Goal: Check status: Check status

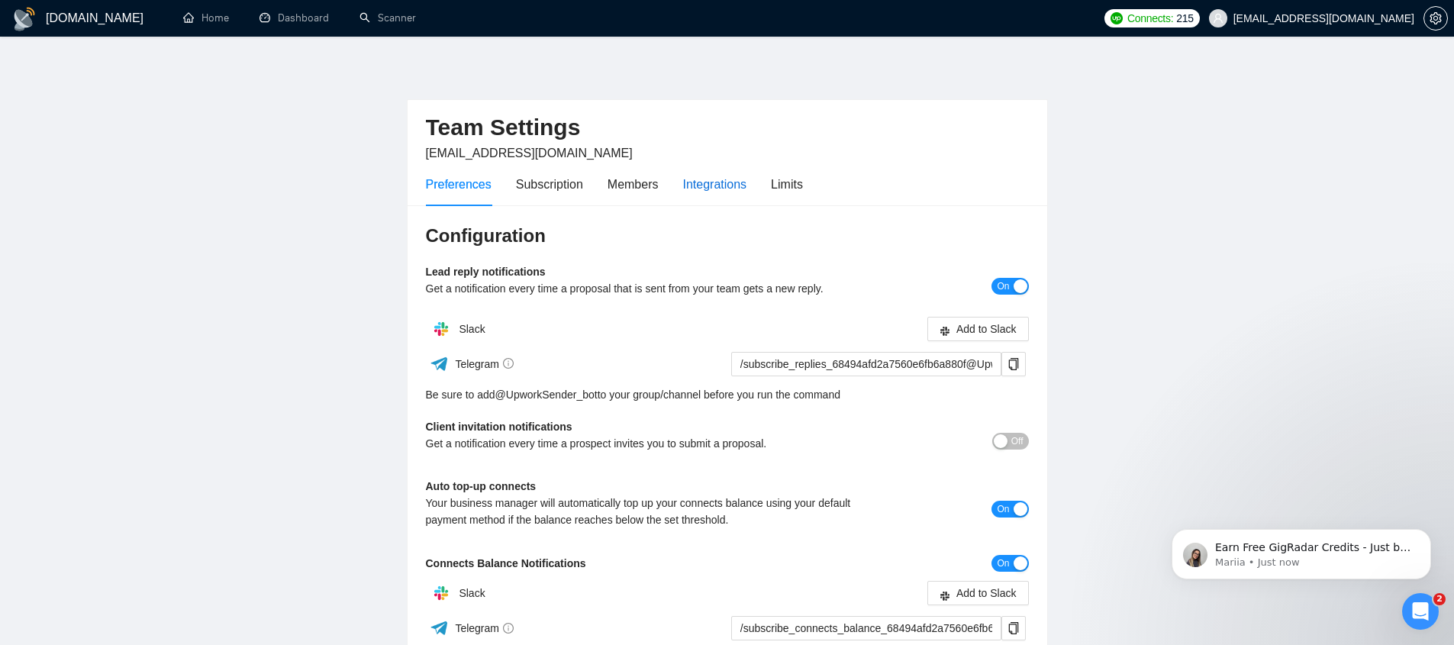
click at [723, 182] on div "Integrations" at bounding box center [715, 184] width 64 height 19
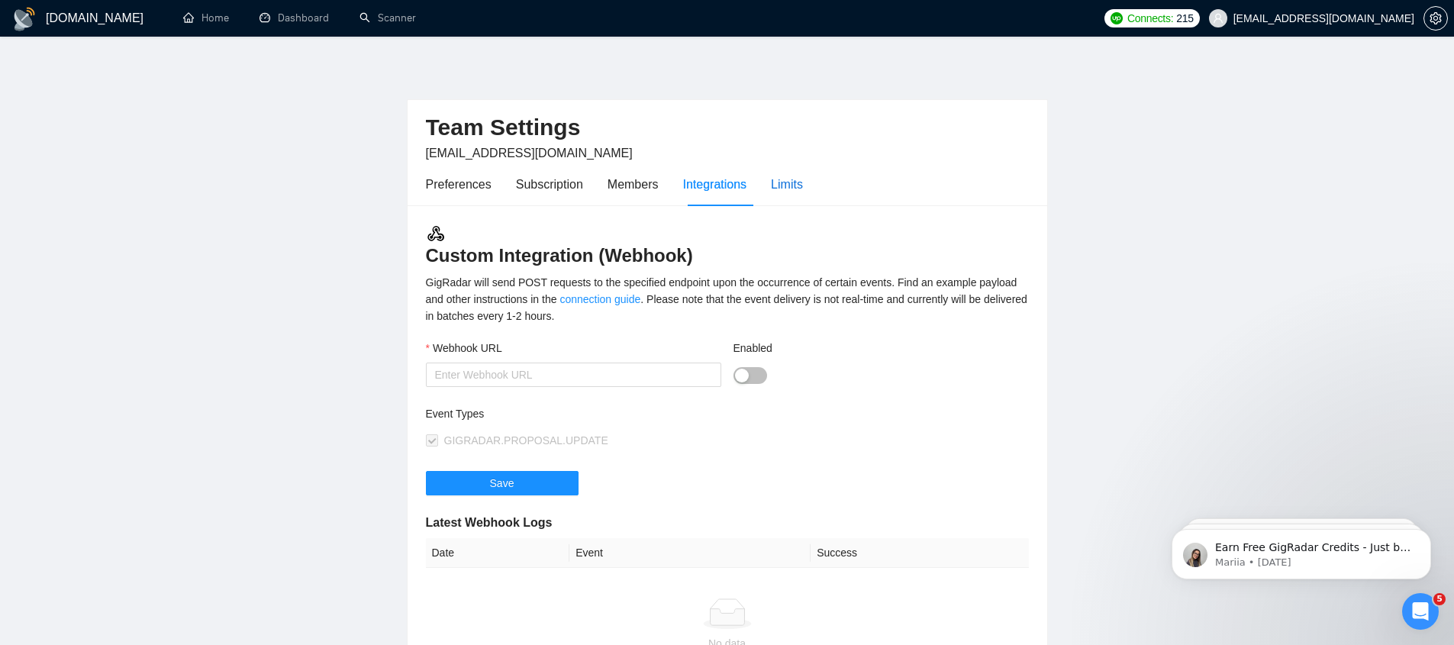
click at [778, 189] on div "Limits" at bounding box center [787, 184] width 32 height 19
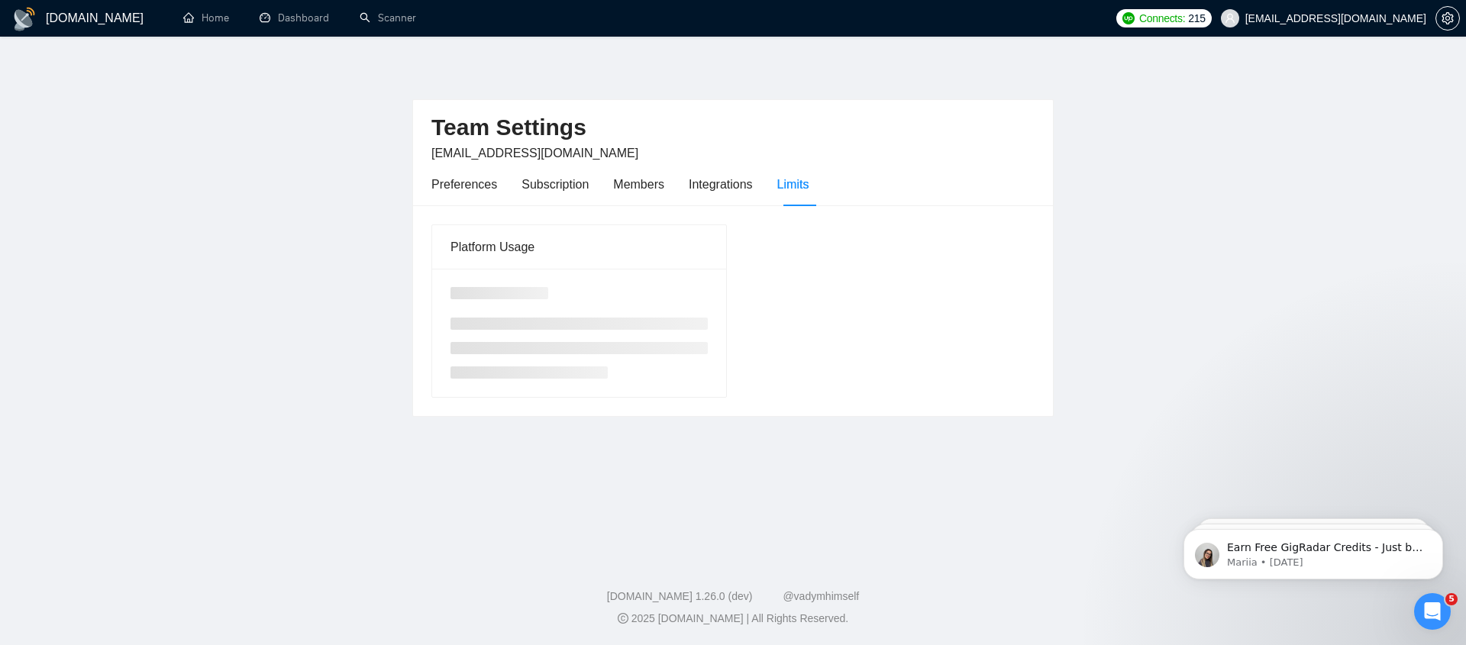
click at [286, 287] on main "Team Settings [EMAIL_ADDRESS][DOMAIN_NAME] Preferences Subscription Members Int…" at bounding box center [732, 294] width 1417 height 466
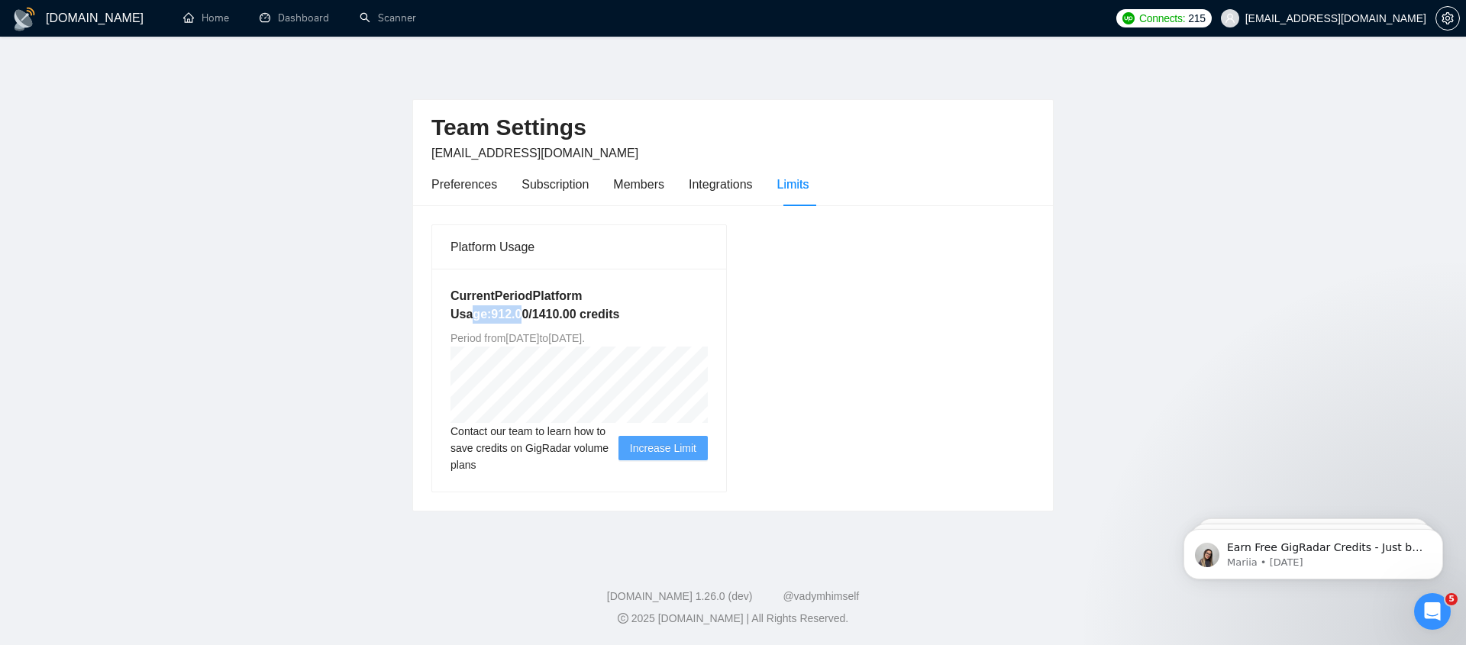
drag, startPoint x: 466, startPoint y: 320, endPoint x: 524, endPoint y: 318, distance: 57.3
click at [524, 318] on h5 "Current Period Platform Usage: 912.00 / 1410.00 credits" at bounding box center [578, 305] width 257 height 37
click at [454, 260] on div "Platform Usage" at bounding box center [578, 247] width 257 height 44
click at [408, 340] on main "Team Settings [EMAIL_ADDRESS][DOMAIN_NAME] Preferences Subscription Members Int…" at bounding box center [732, 294] width 1417 height 466
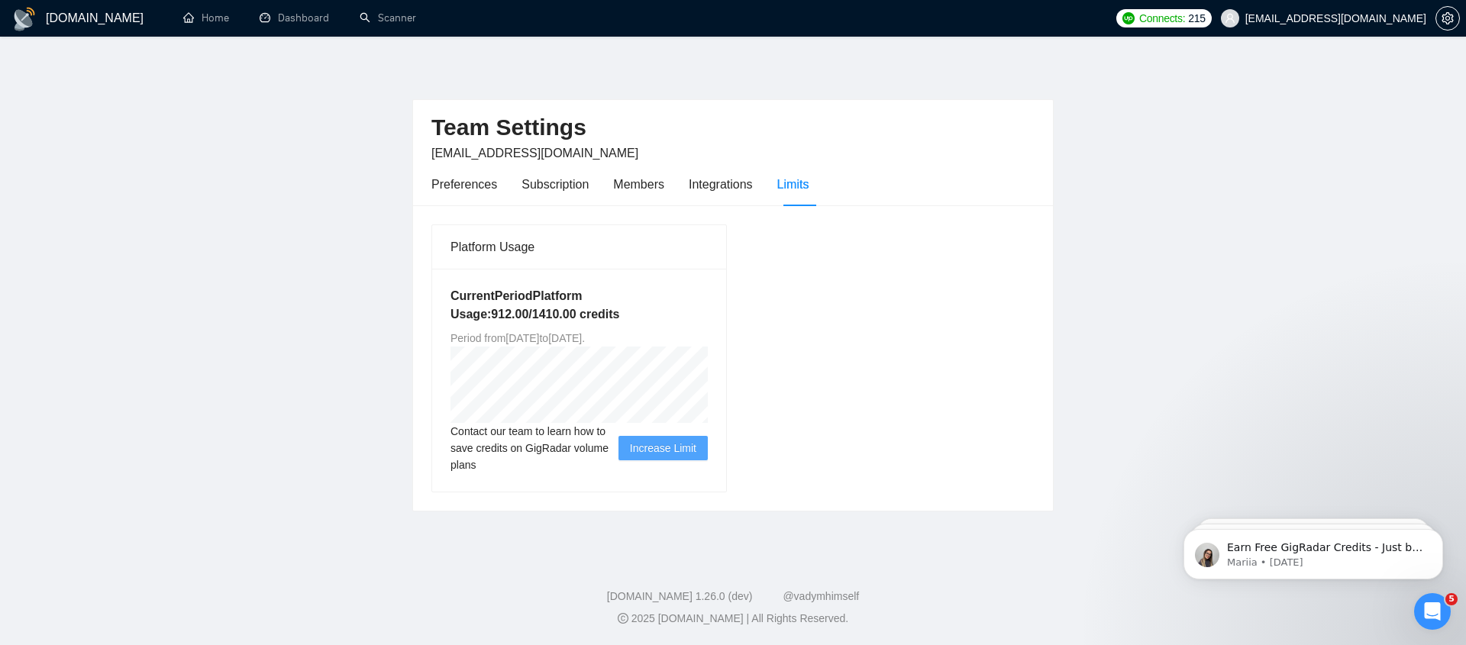
click at [428, 198] on div "Team Settings [EMAIL_ADDRESS][DOMAIN_NAME] Preferences Subscription Members Int…" at bounding box center [733, 153] width 640 height 106
click at [197, 24] on link "Home" at bounding box center [206, 17] width 46 height 13
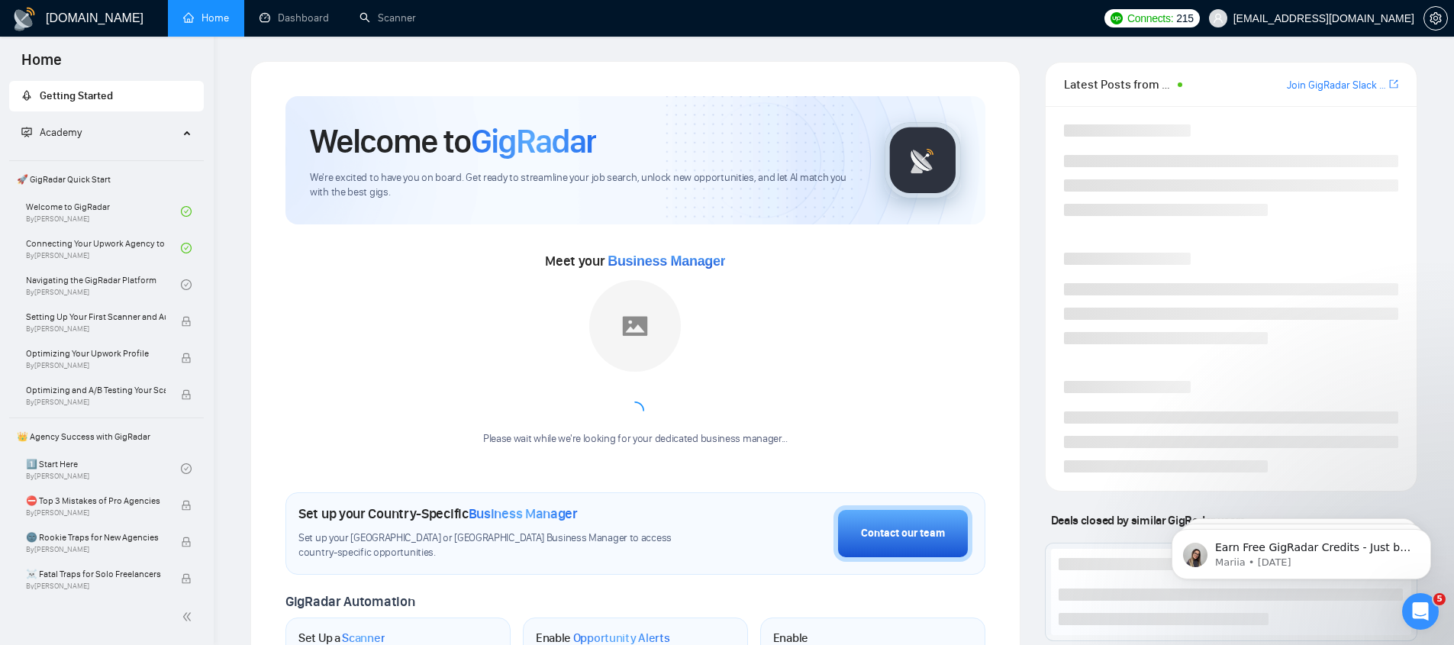
click at [180, 462] on div "1️⃣ Start Here By [PERSON_NAME]" at bounding box center [109, 469] width 166 height 34
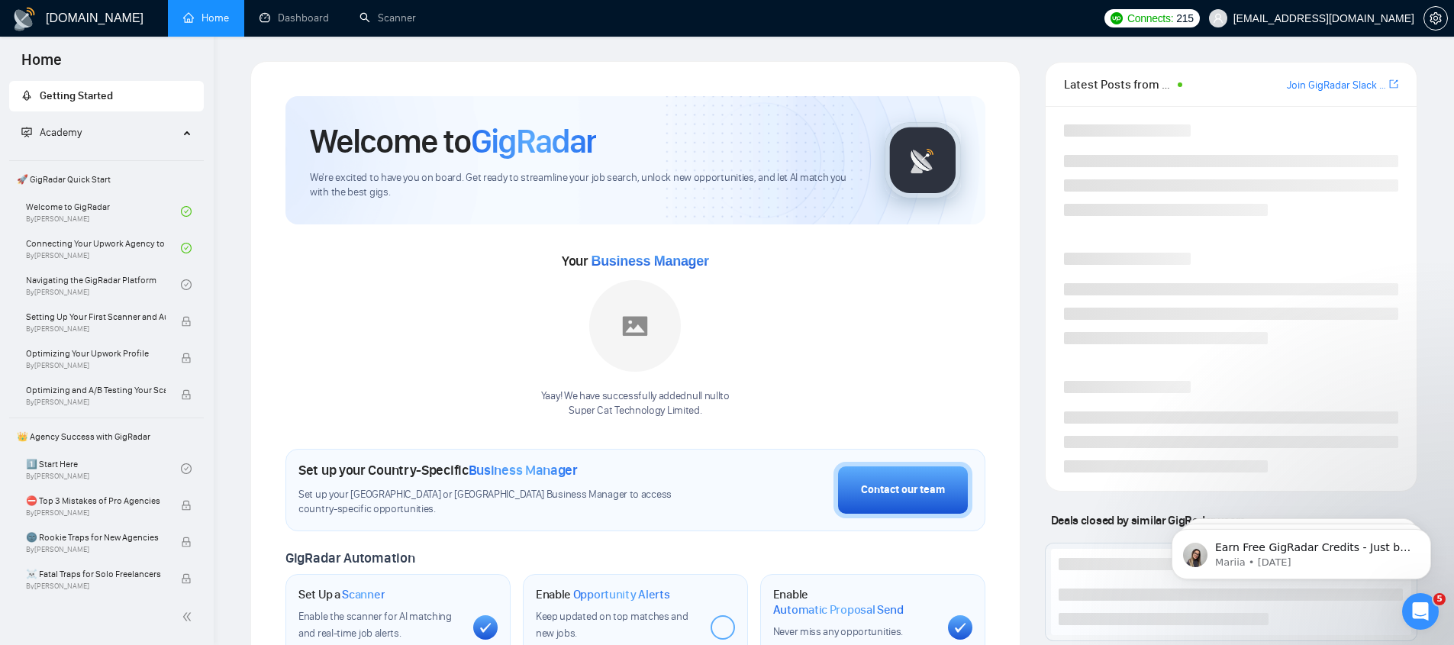
click at [279, 469] on div "Welcome to GigRadar We're excited to have you on board. Get ready to streamline…" at bounding box center [635, 550] width 737 height 944
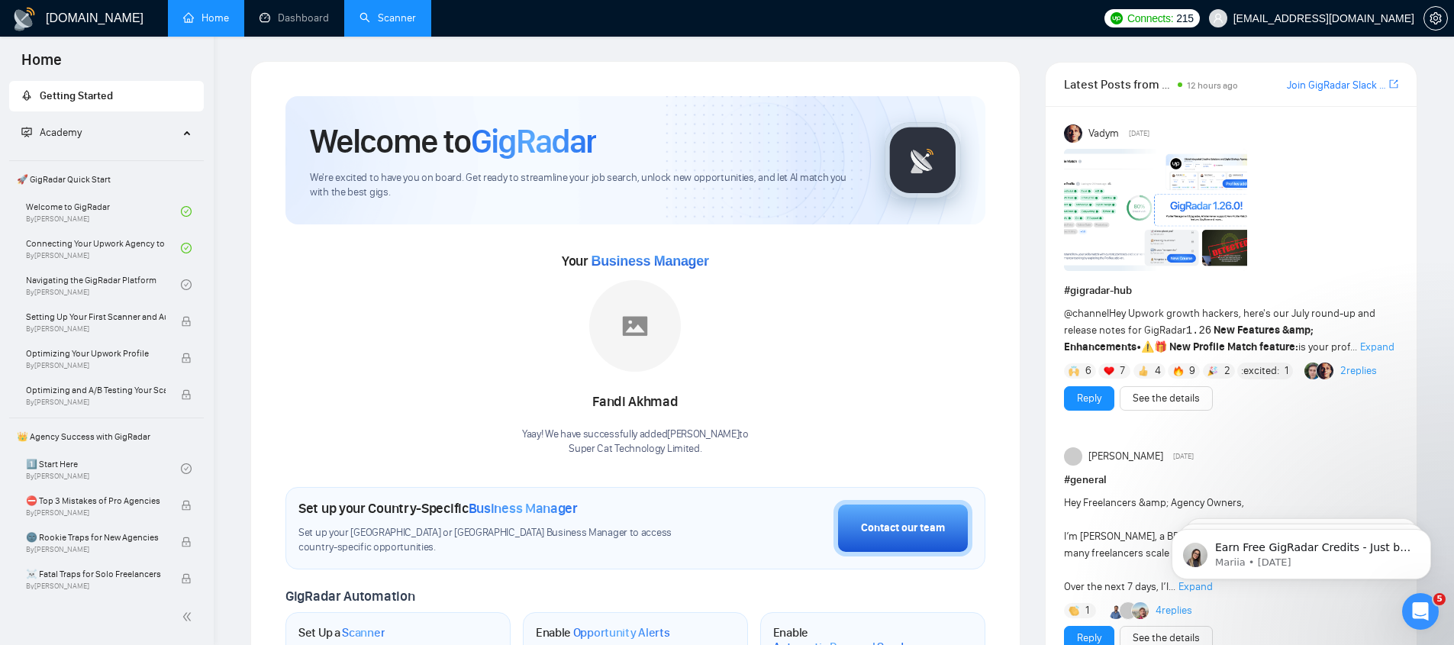
click at [360, 36] on li "Scanner" at bounding box center [387, 18] width 87 height 37
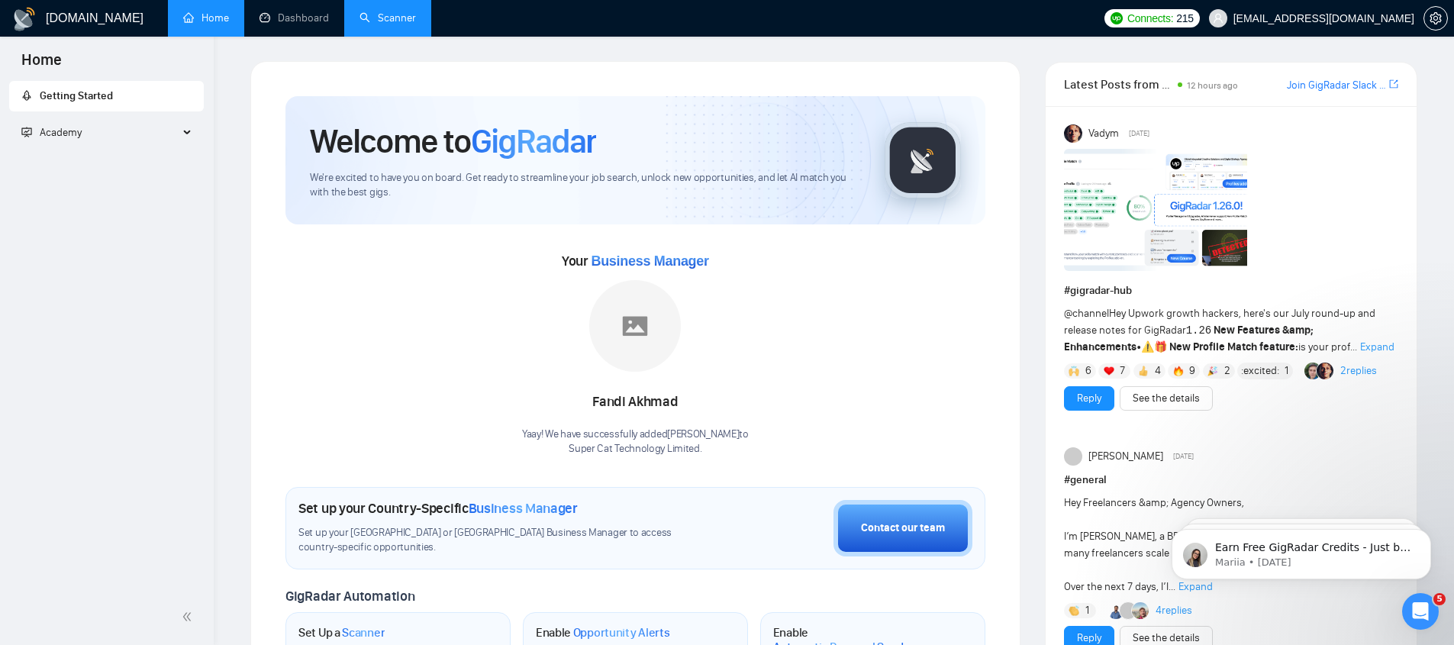
click at [360, 36] on li "Scanner" at bounding box center [387, 18] width 87 height 37
click at [295, 34] on li "Dashboard" at bounding box center [294, 18] width 100 height 37
click at [291, 11] on link "Dashboard" at bounding box center [294, 17] width 69 height 13
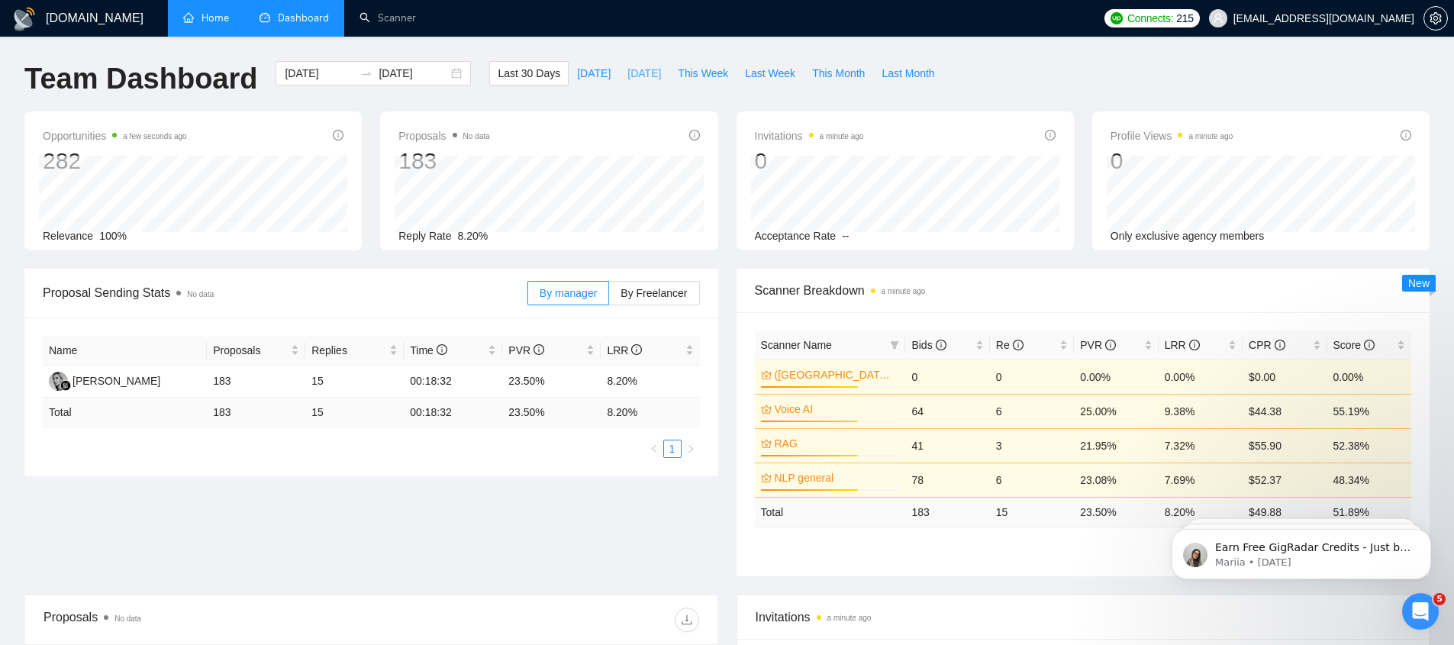
click at [628, 79] on span "[DATE]" at bounding box center [645, 73] width 34 height 17
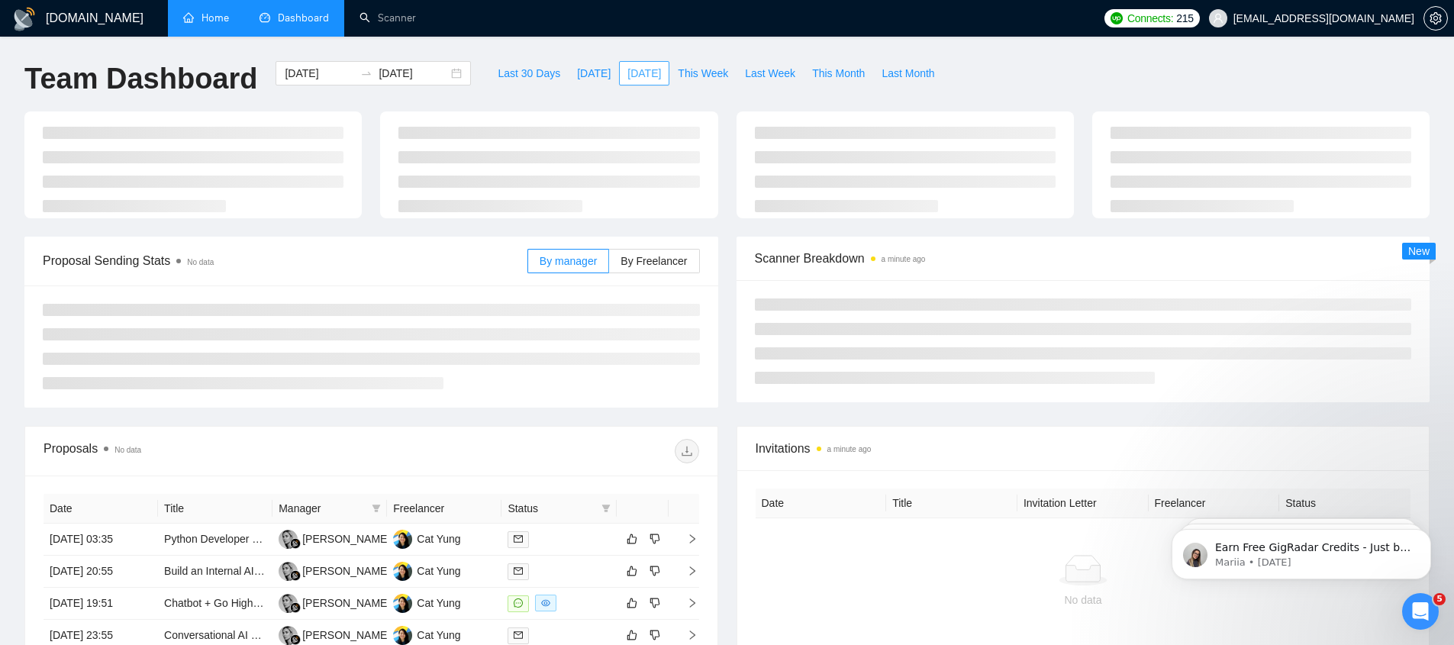
type input "[DATE]"
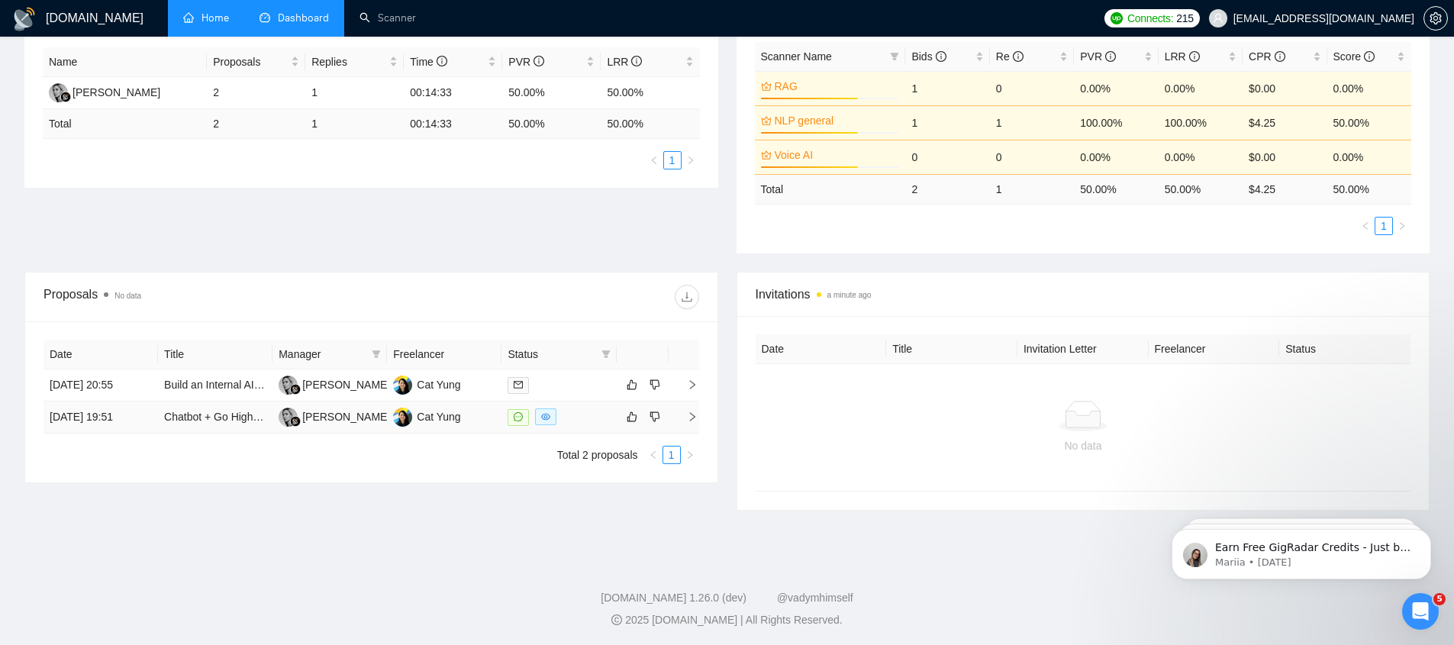
scroll to position [290, 0]
click at [821, 472] on div "No data" at bounding box center [1084, 426] width 656 height 127
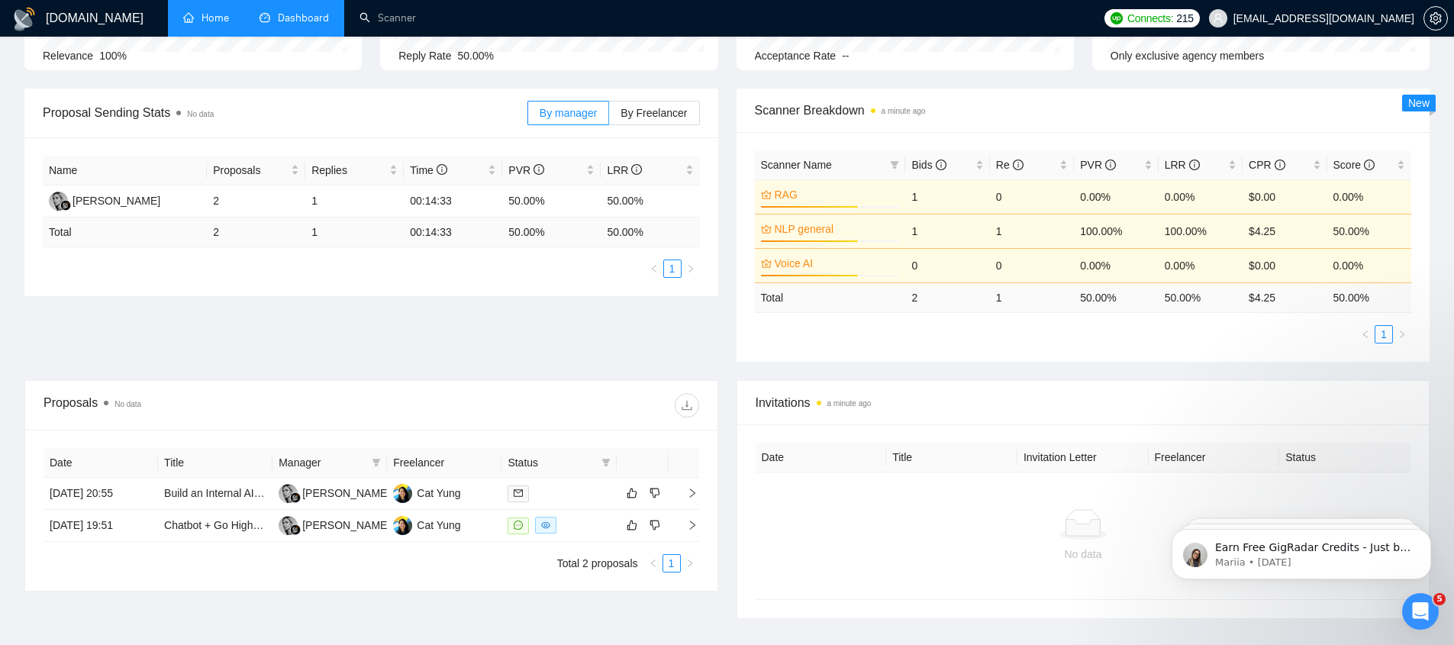
scroll to position [0, 0]
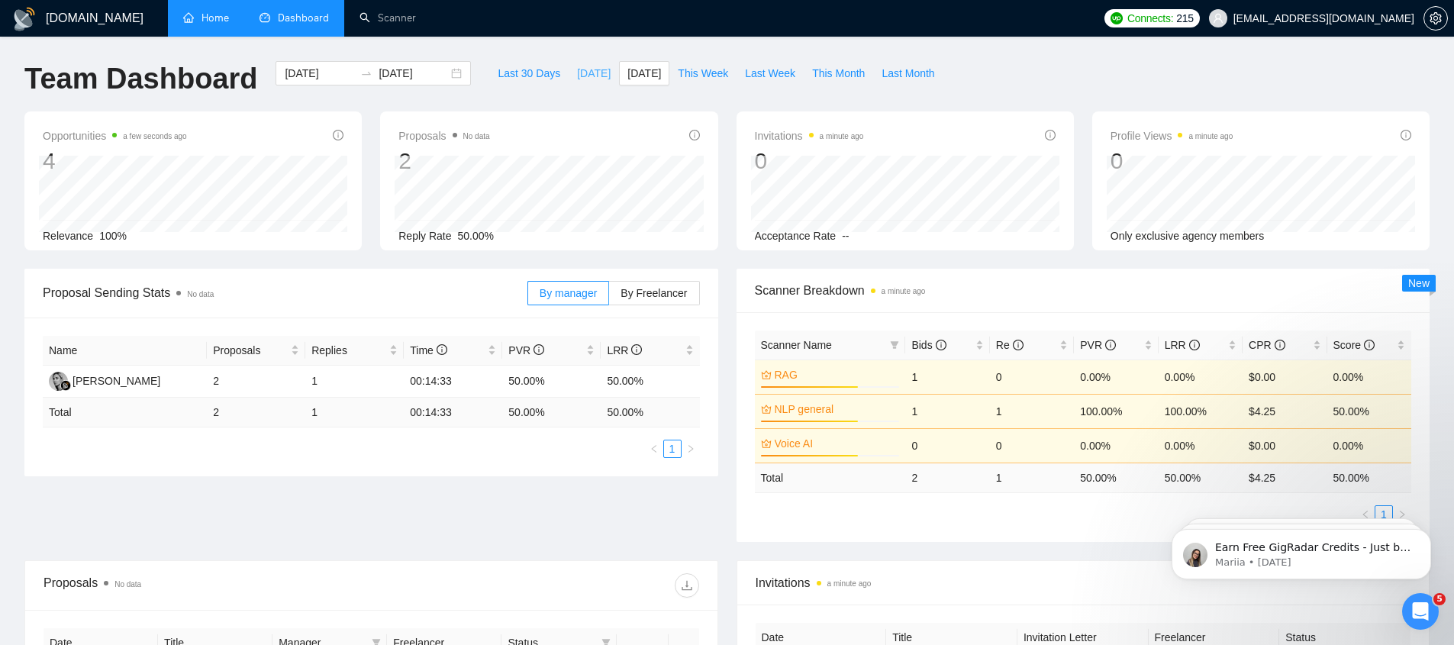
click at [569, 76] on button "[DATE]" at bounding box center [594, 73] width 50 height 24
type input "[DATE]"
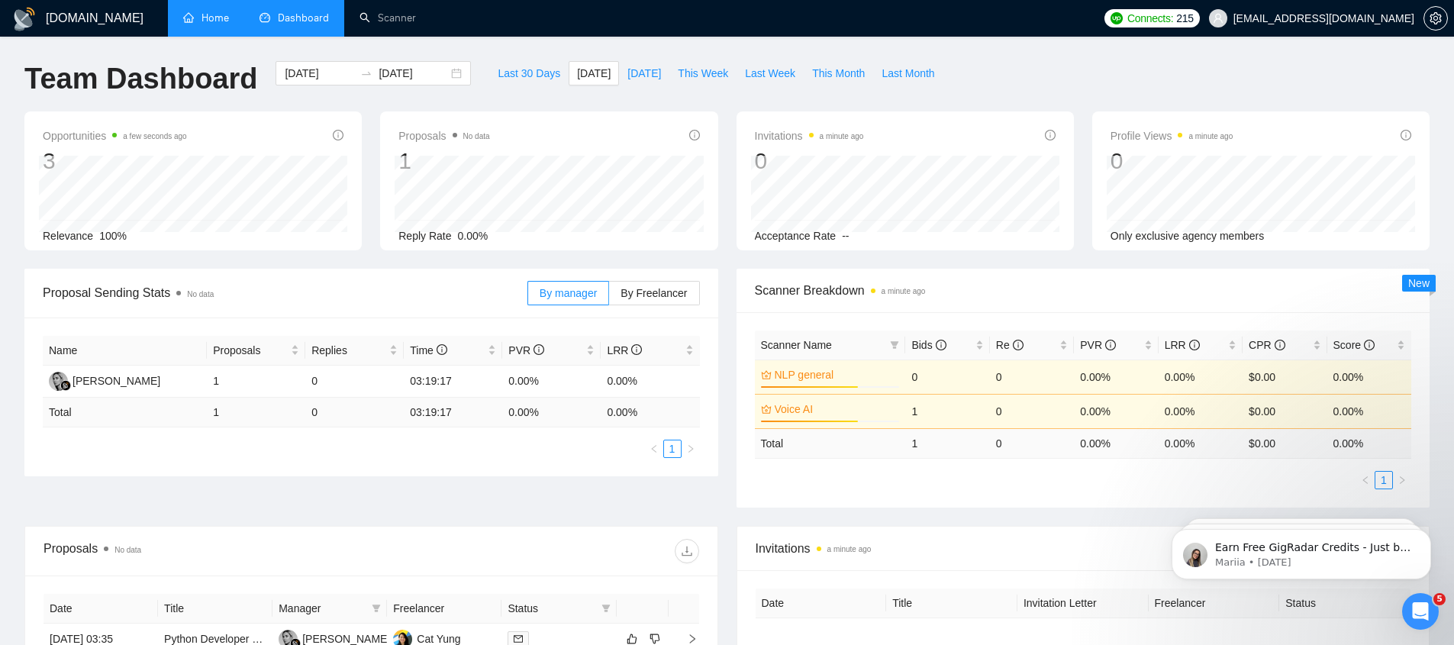
click at [717, 289] on div "Proposal Sending Stats No data By manager By Freelancer" at bounding box center [371, 294] width 694 height 50
